Goal: Find specific fact

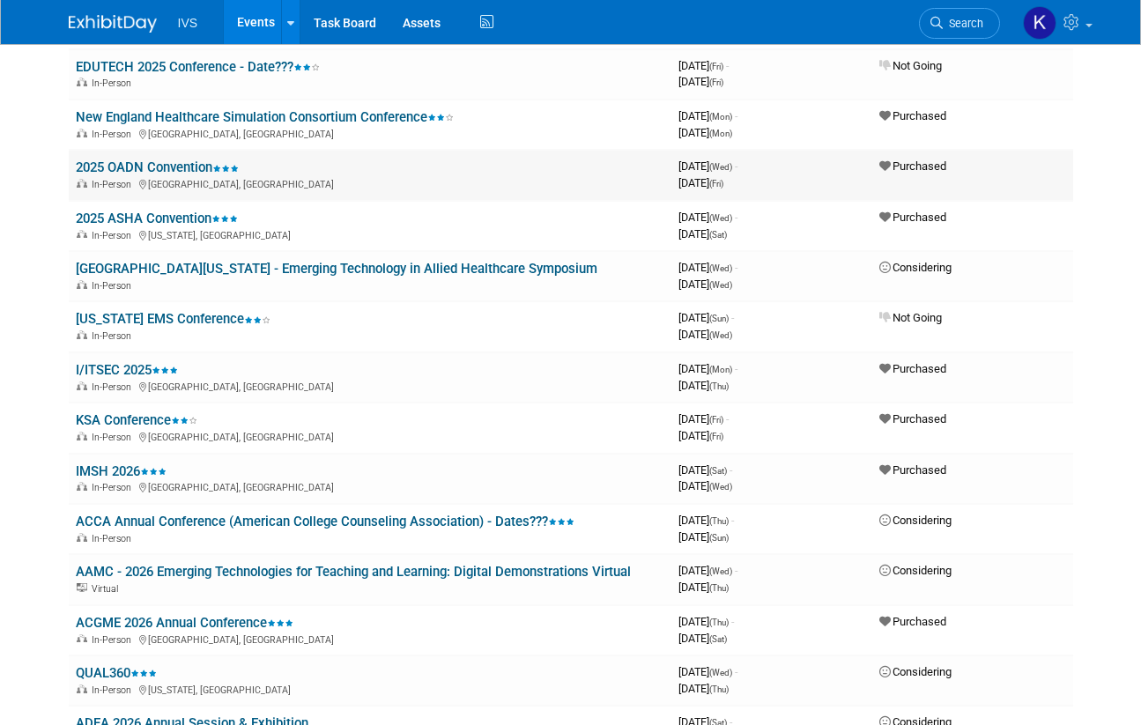
scroll to position [617, 0]
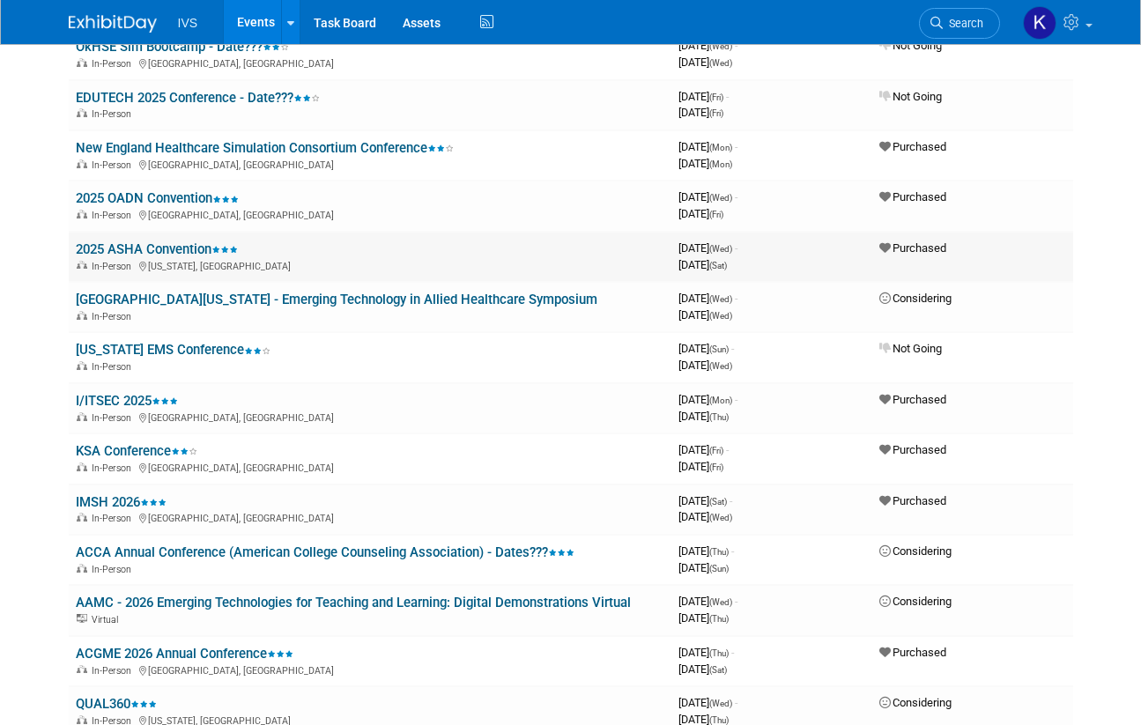
click at [161, 248] on link "2025 ASHA Convention" at bounding box center [157, 249] width 162 height 16
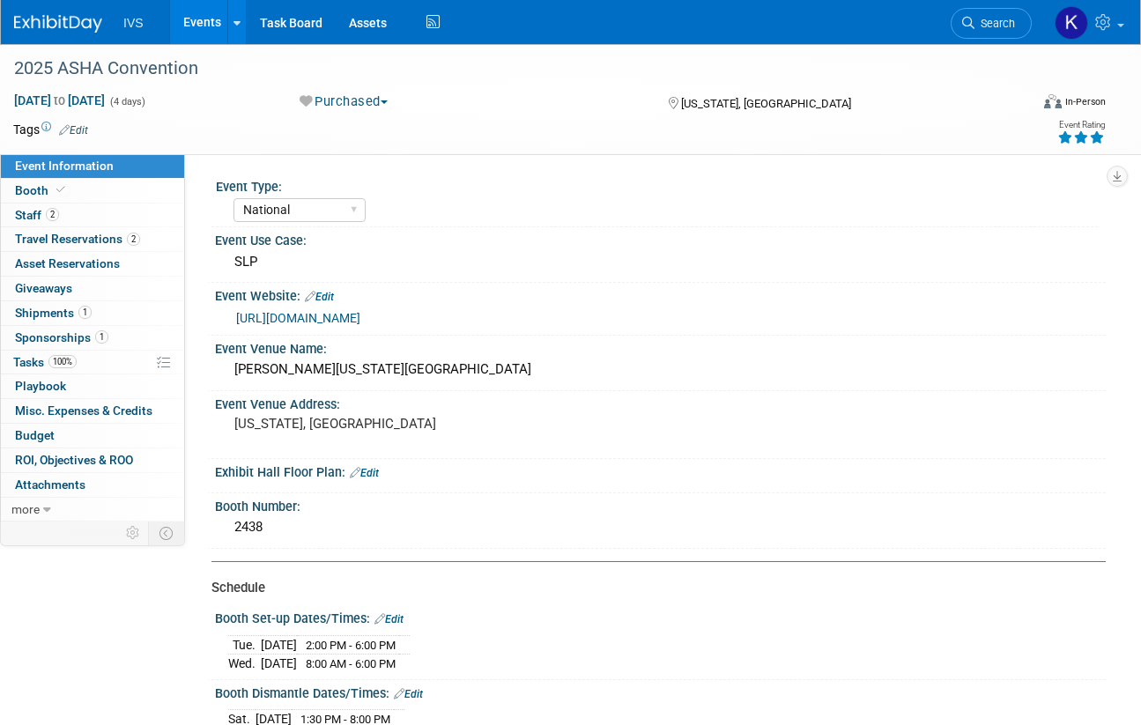
select select "National"
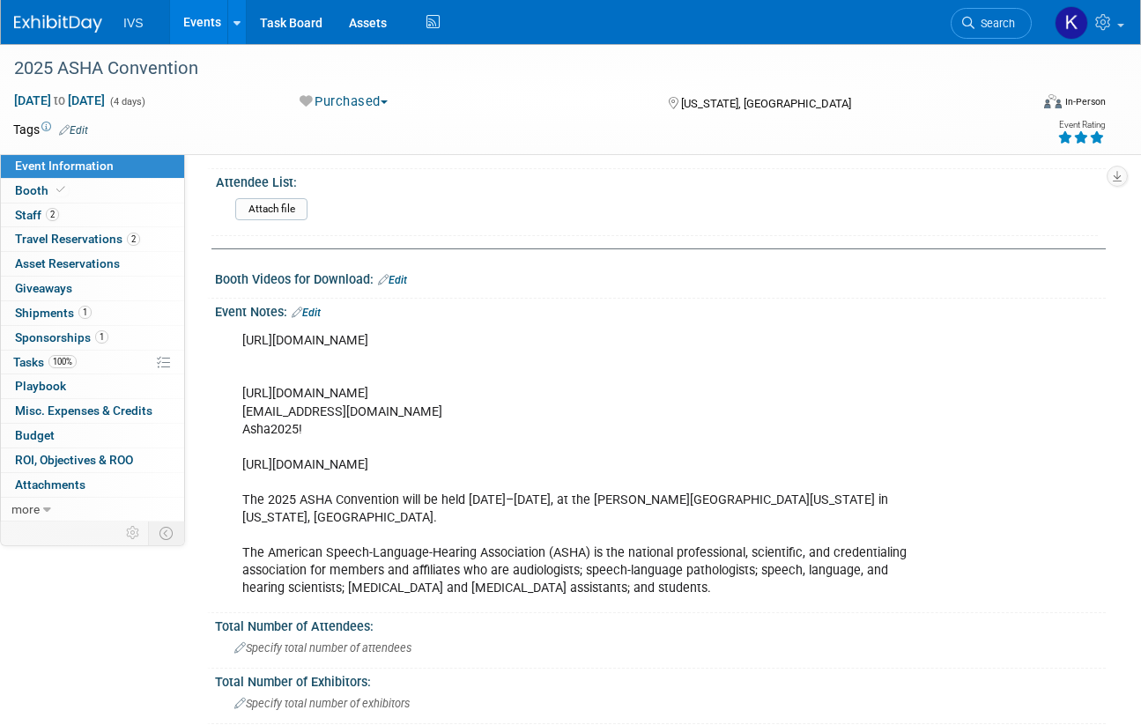
scroll to position [969, 0]
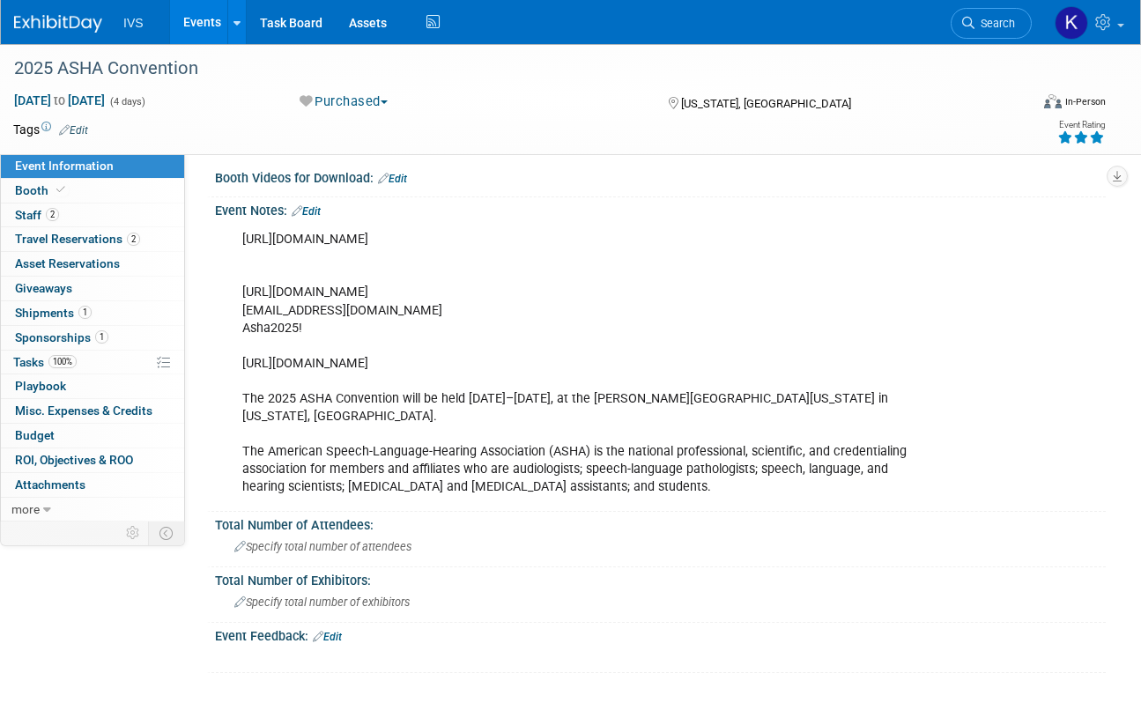
click at [293, 299] on div "https://willwork.boomerecommerce.com/Home/263/EventHome https://asha25.exh.mapy…" at bounding box center [580, 363] width 700 height 283
copy div "kshelstad@ipivs.com"
click at [286, 323] on div "https://willwork.boomerecommerce.com/Home/263/EventHome https://asha25.exh.mapy…" at bounding box center [580, 363] width 700 height 283
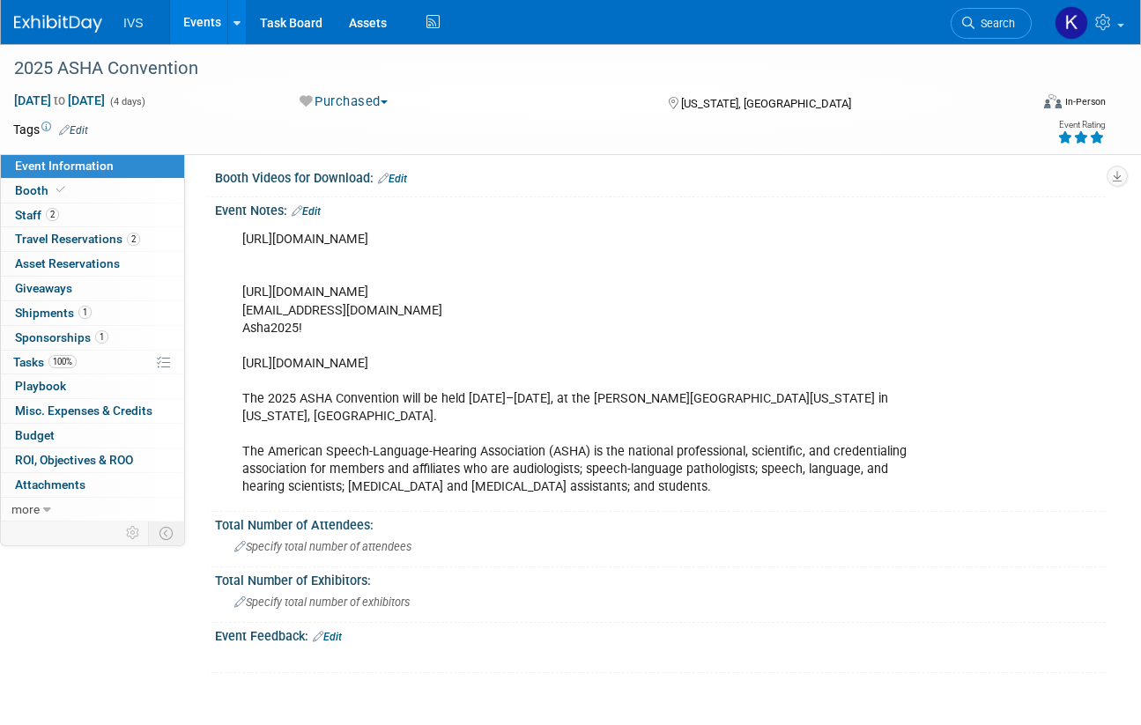
click at [286, 323] on div "https://willwork.boomerecommerce.com/Home/263/EventHome https://asha25.exh.mapy…" at bounding box center [580, 363] width 700 height 283
copy div "Asha2025!"
click at [90, 180] on link "Booth" at bounding box center [92, 191] width 183 height 24
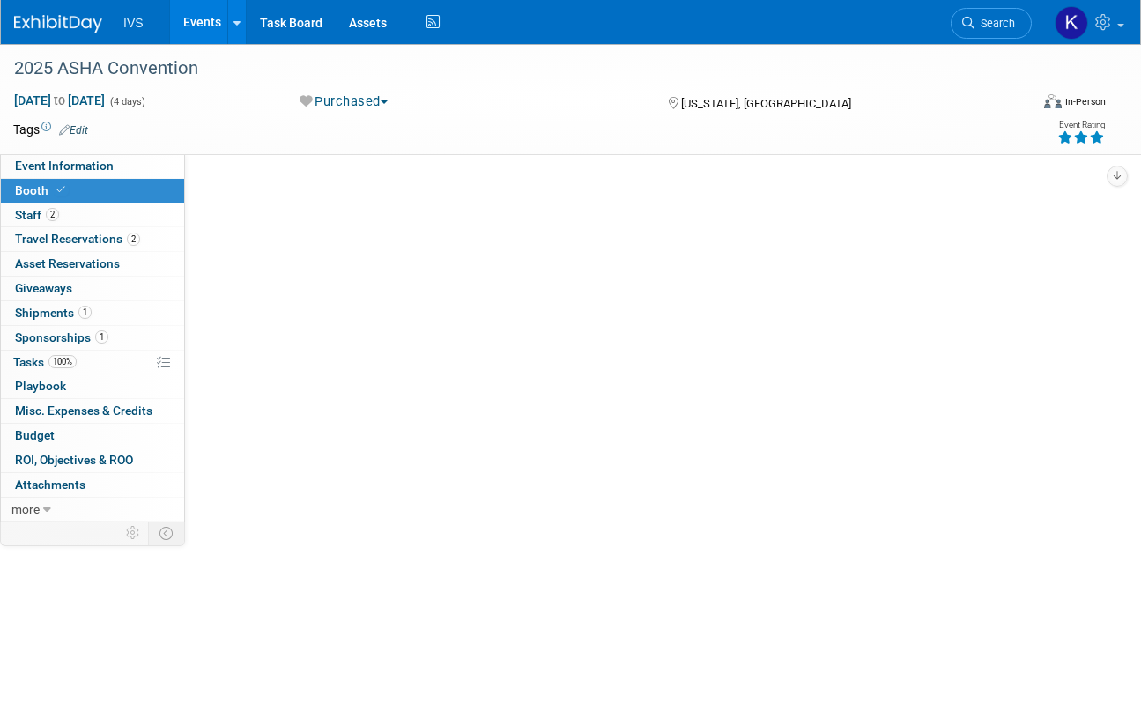
scroll to position [0, 0]
